Goal: Find contact information: Find contact information

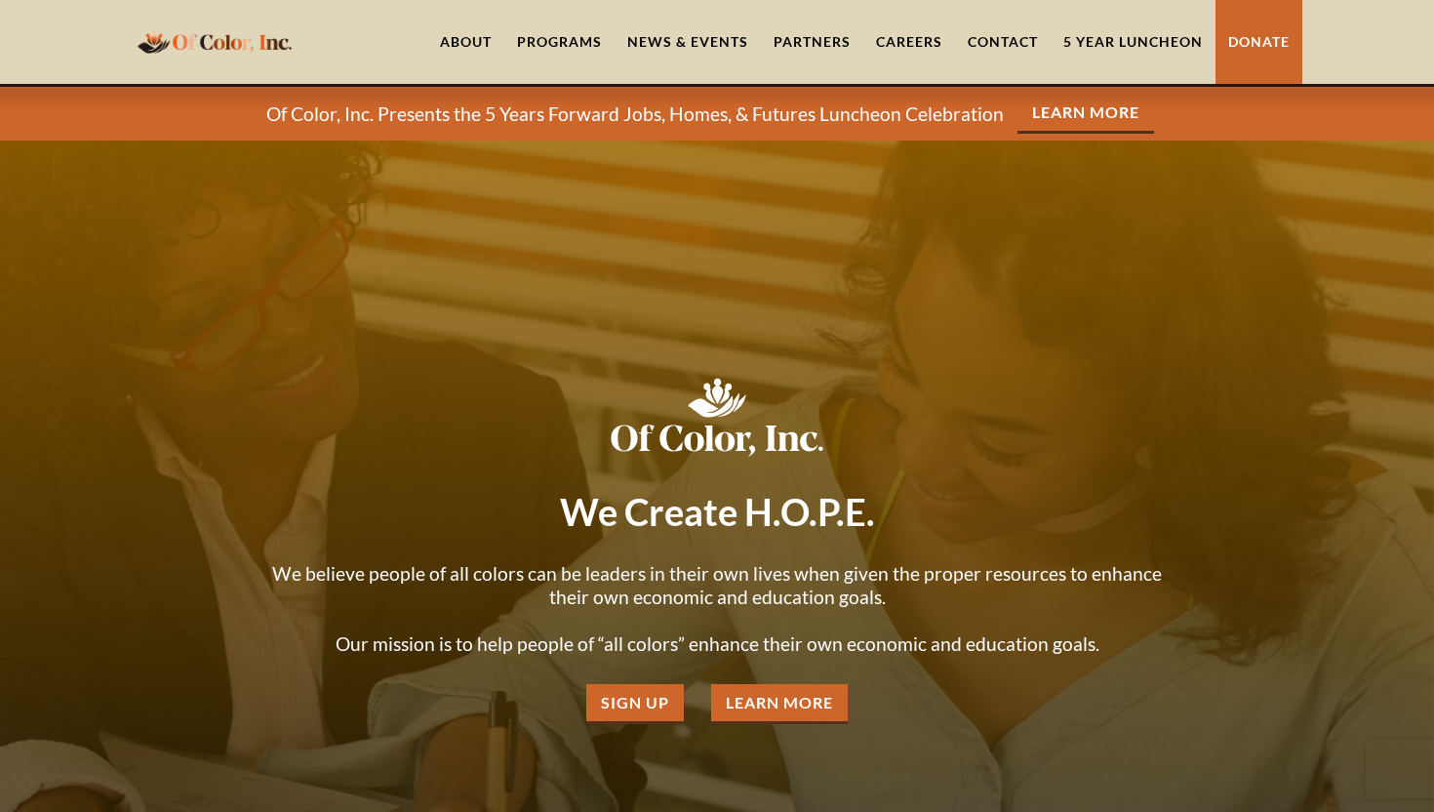
click at [474, 40] on link "About" at bounding box center [465, 42] width 77 height 84
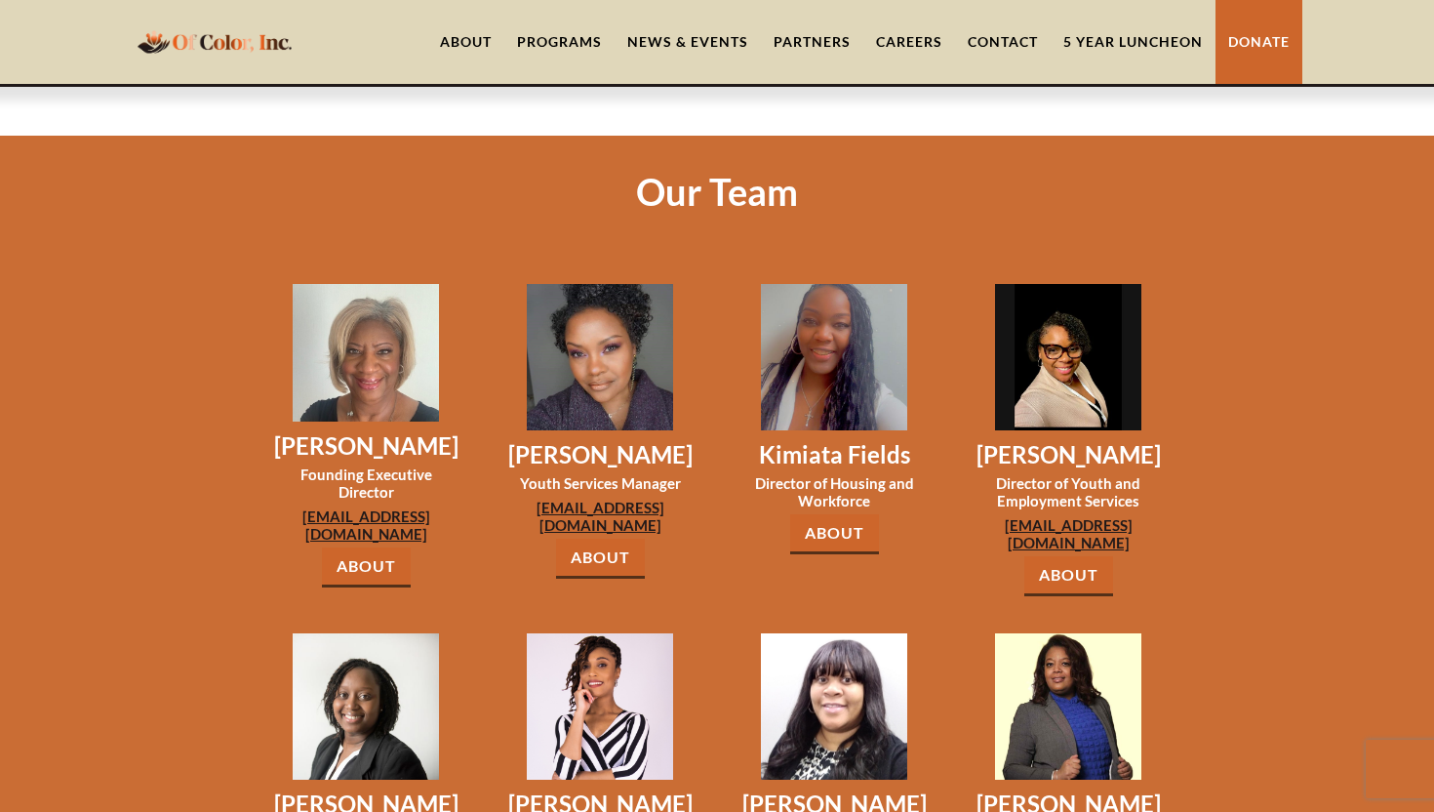
scroll to position [1490, 0]
drag, startPoint x: 254, startPoint y: 379, endPoint x: 443, endPoint y: 378, distance: 189.2
click at [444, 378] on div "[PERSON_NAME] Founding Executive Director [EMAIL_ADDRESS][DOMAIN_NAME] About [P…" at bounding box center [366, 420] width 234 height 349
copy h3 "[PERSON_NAME]"
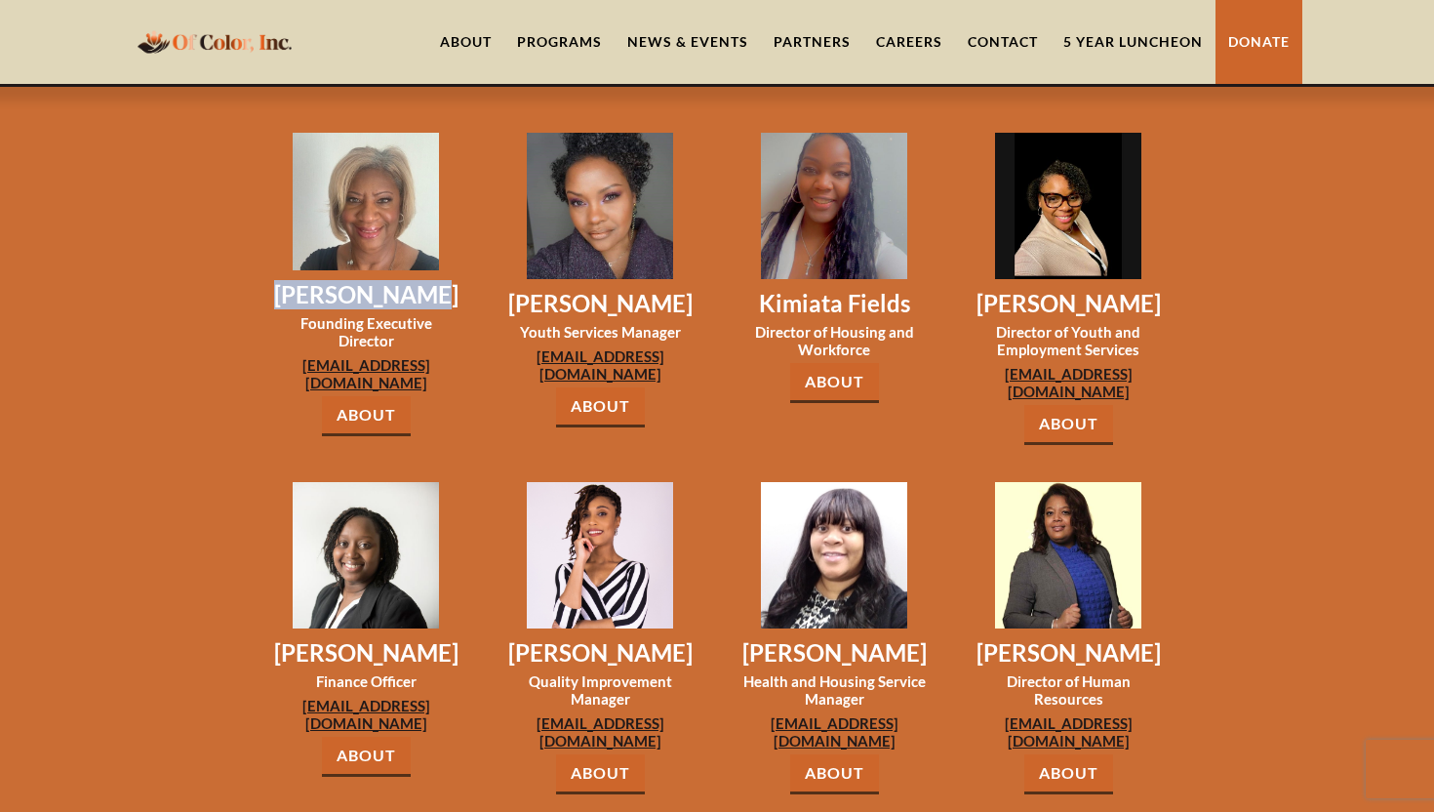
scroll to position [1641, 0]
